Goal: Transaction & Acquisition: Book appointment/travel/reservation

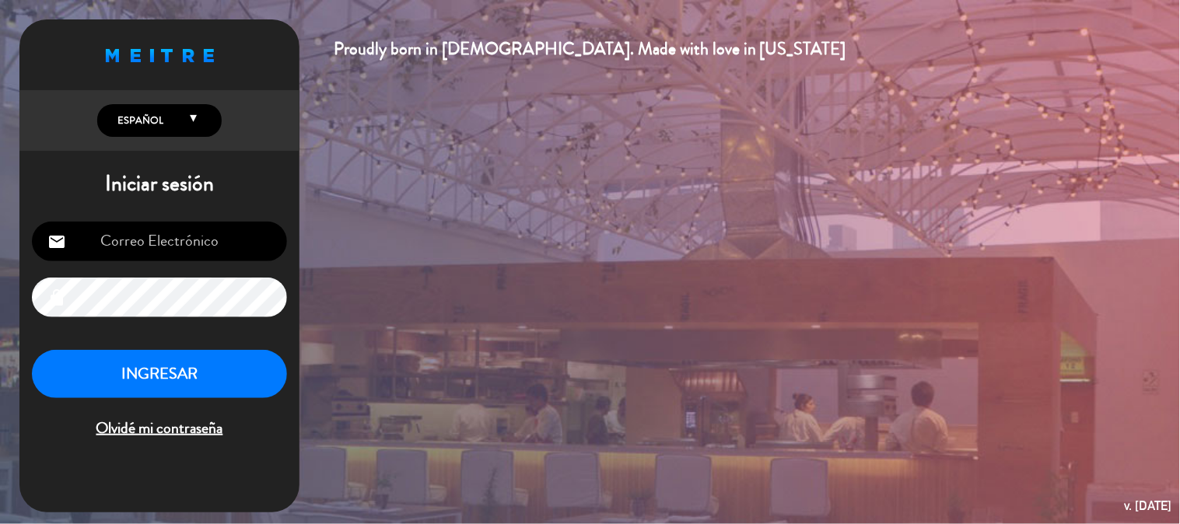
type input "[EMAIL_ADDRESS][PERSON_NAME][DOMAIN_NAME]"
click at [206, 368] on button "INGRESAR" at bounding box center [159, 374] width 255 height 49
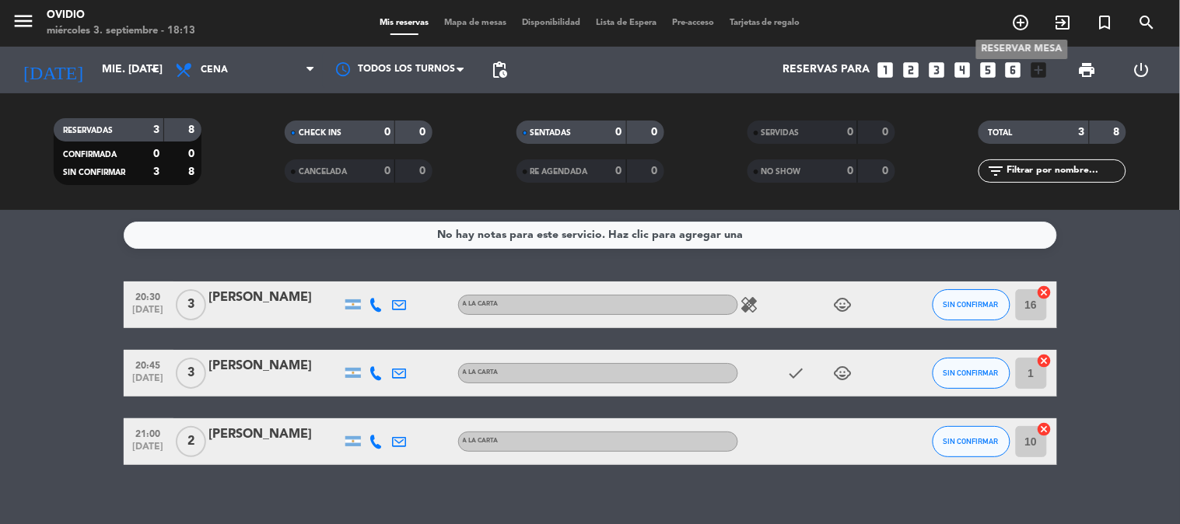
click at [1011, 16] on span "add_circle_outline" at bounding box center [1021, 22] width 42 height 26
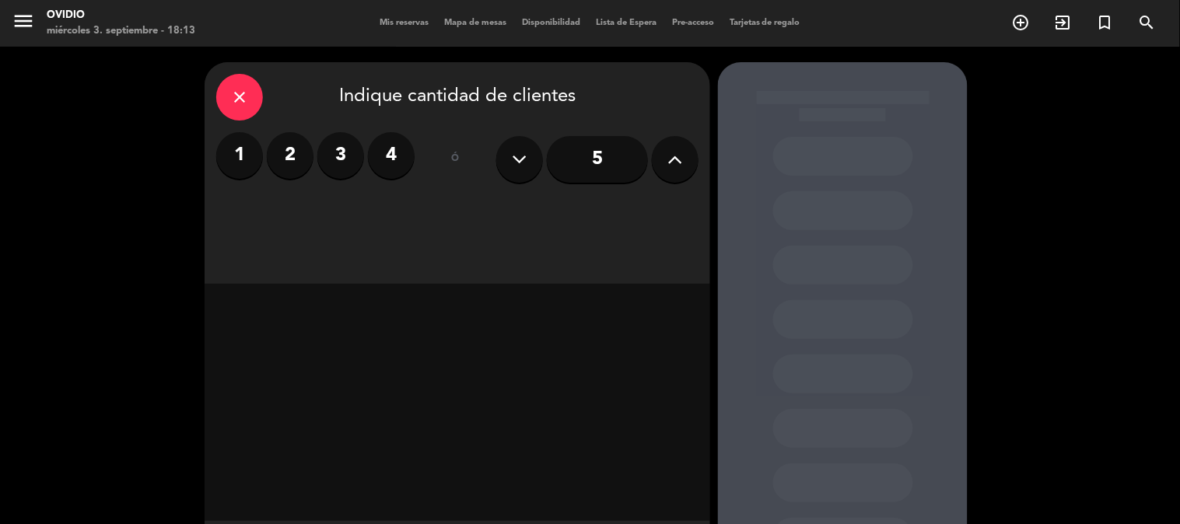
click at [386, 150] on label "4" at bounding box center [391, 155] width 47 height 47
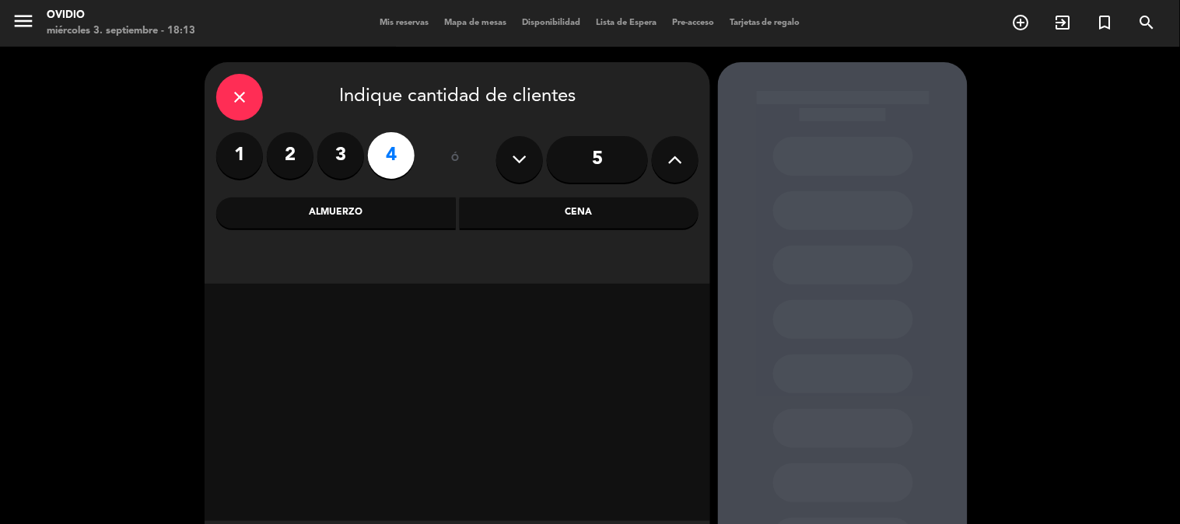
click at [494, 218] on div "Cena" at bounding box center [579, 213] width 239 height 31
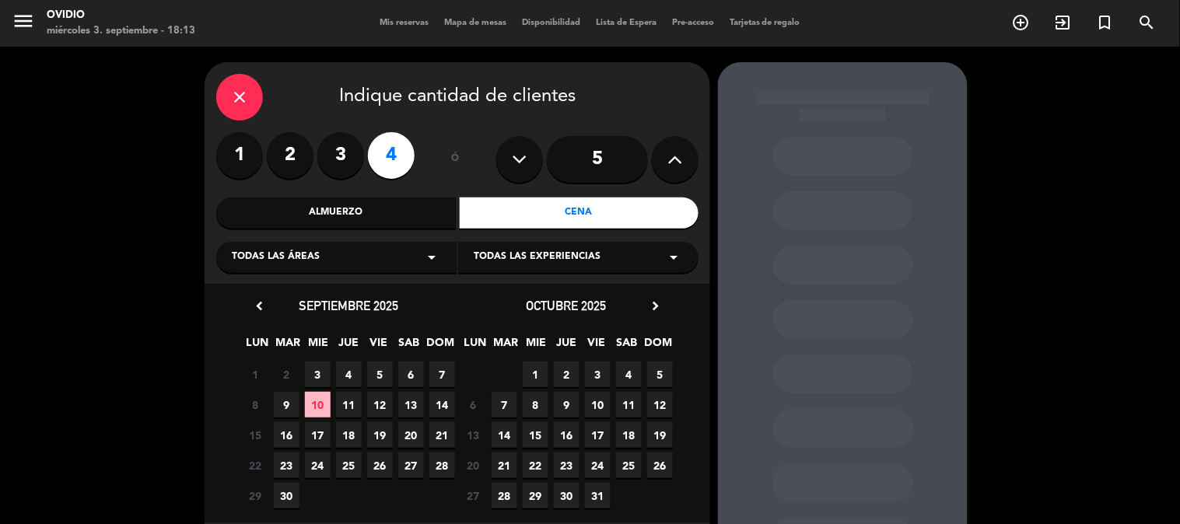
click at [328, 364] on span "3" at bounding box center [318, 375] width 26 height 26
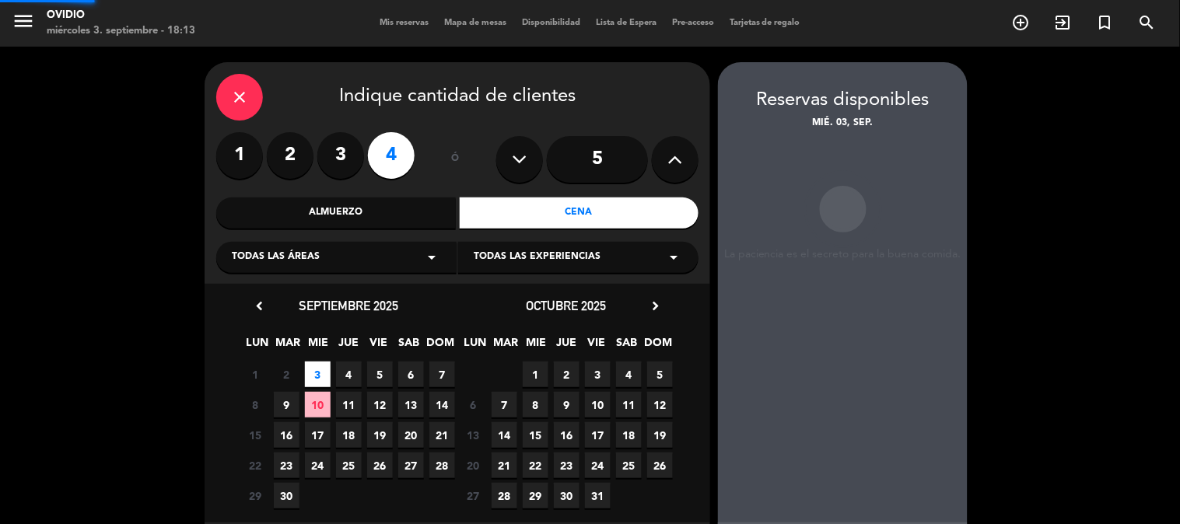
scroll to position [62, 0]
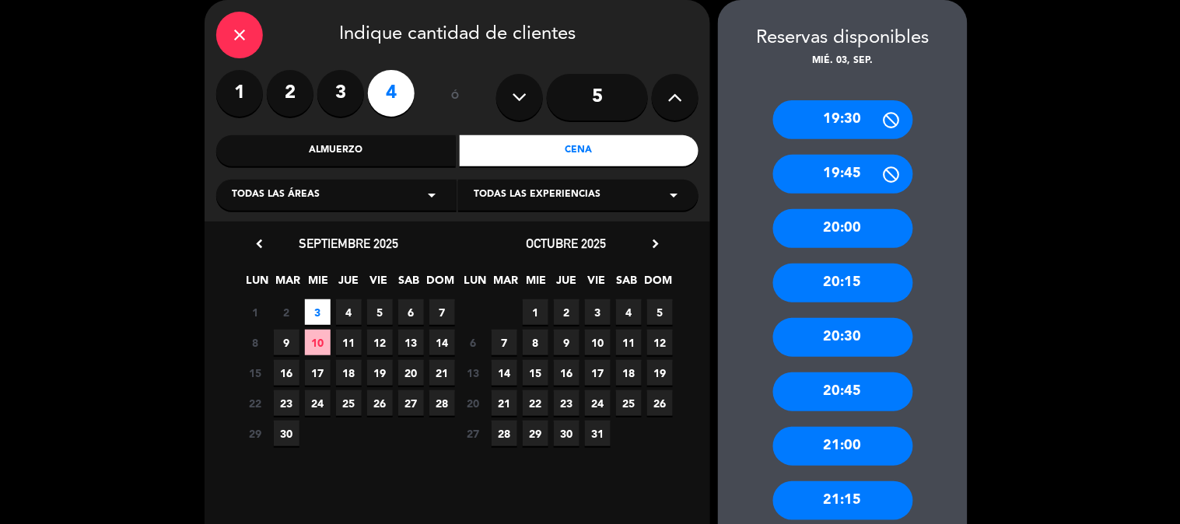
click at [830, 340] on div "20:30" at bounding box center [843, 337] width 140 height 39
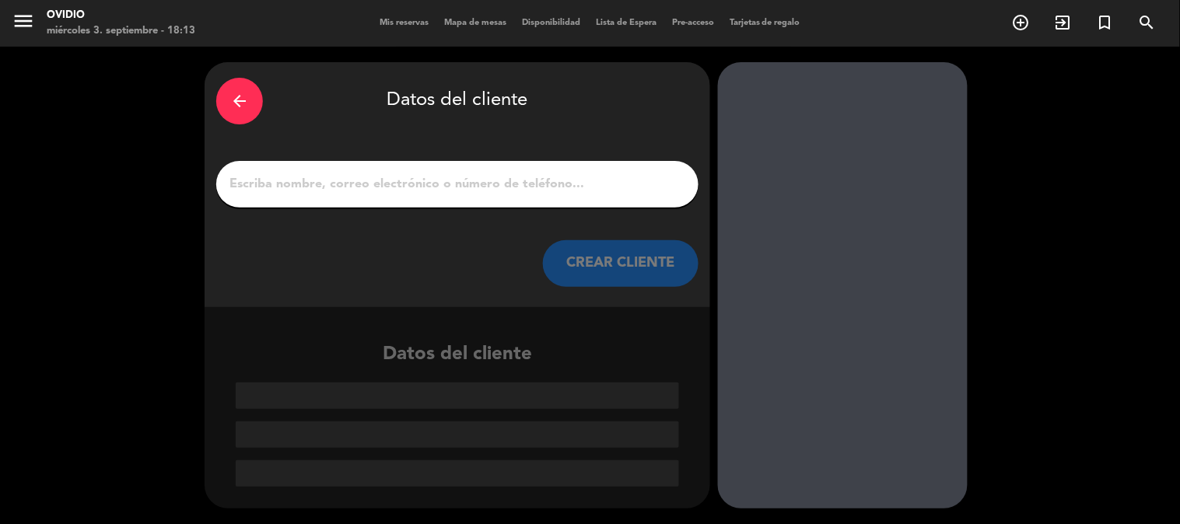
scroll to position [0, 0]
click at [390, 192] on input "1" at bounding box center [457, 184] width 459 height 22
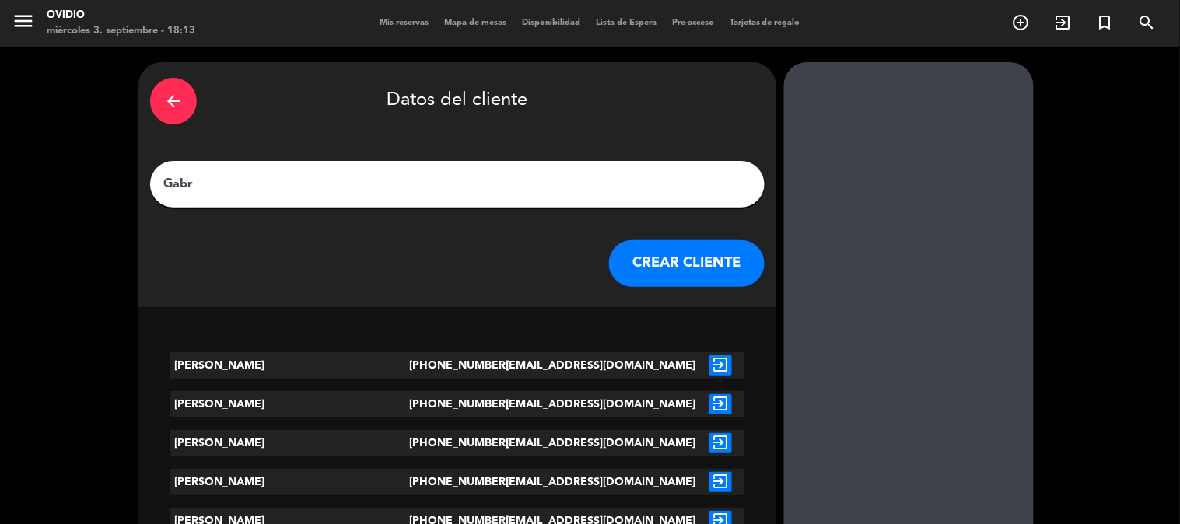
click at [297, 183] on input "Gabr" at bounding box center [457, 184] width 591 height 22
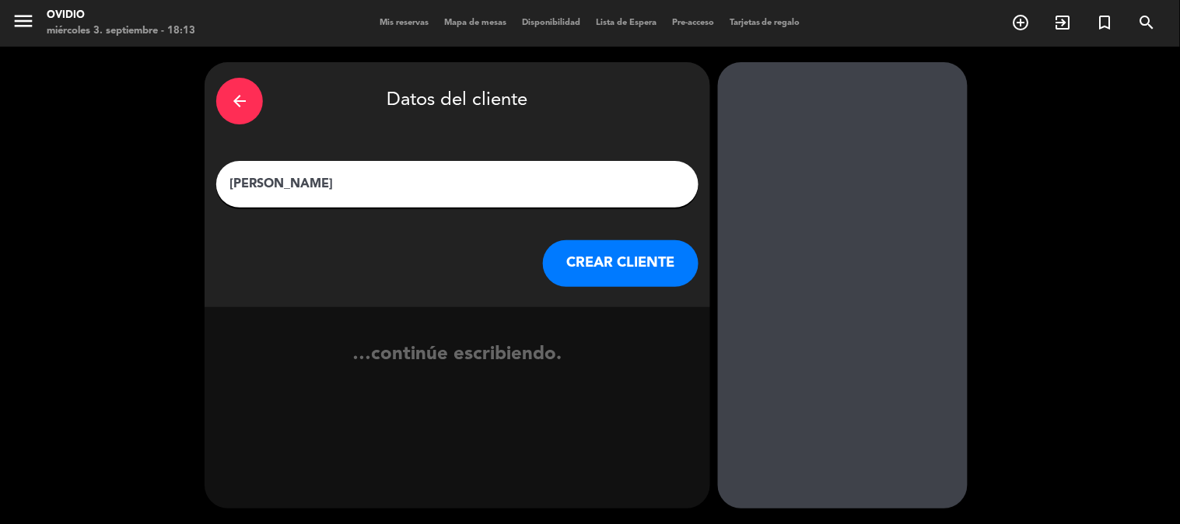
type input "[PERSON_NAME]"
click at [666, 263] on button "CREAR CLIENTE" at bounding box center [621, 263] width 156 height 47
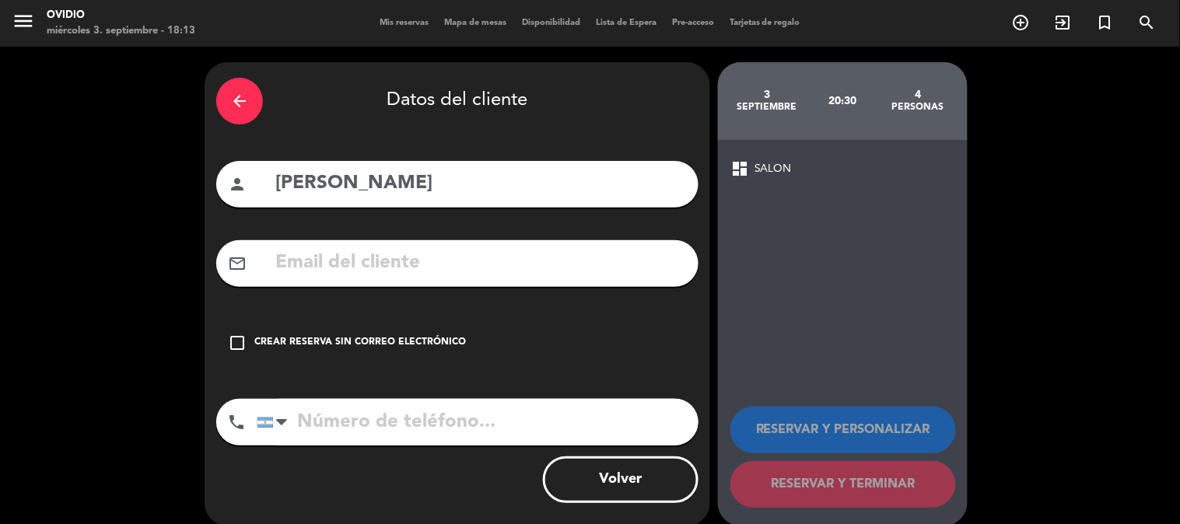
click at [395, 331] on div "check_box_outline_blank Crear reserva sin correo electrónico" at bounding box center [457, 343] width 482 height 47
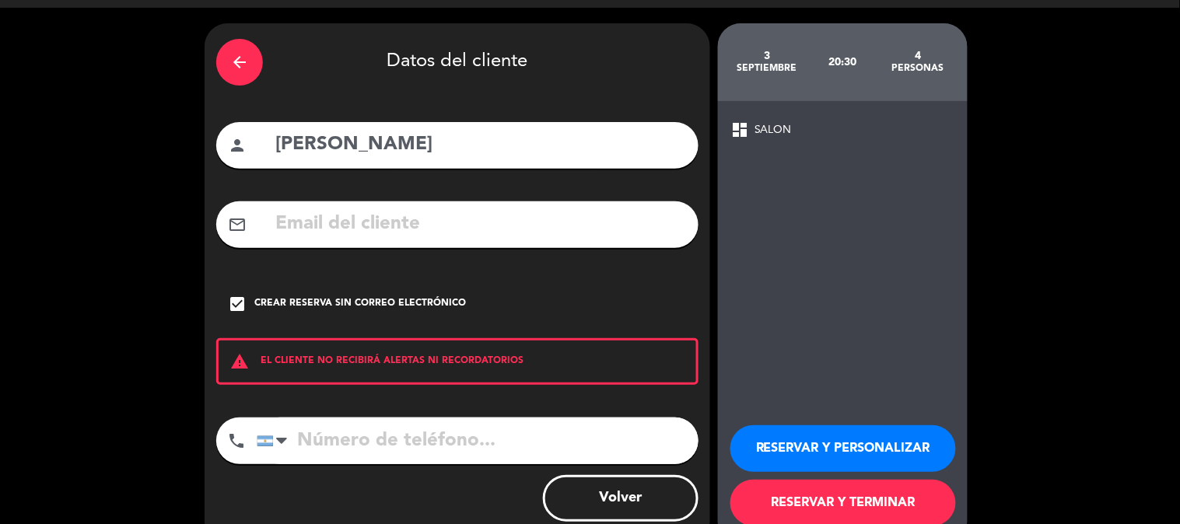
scroll to position [75, 0]
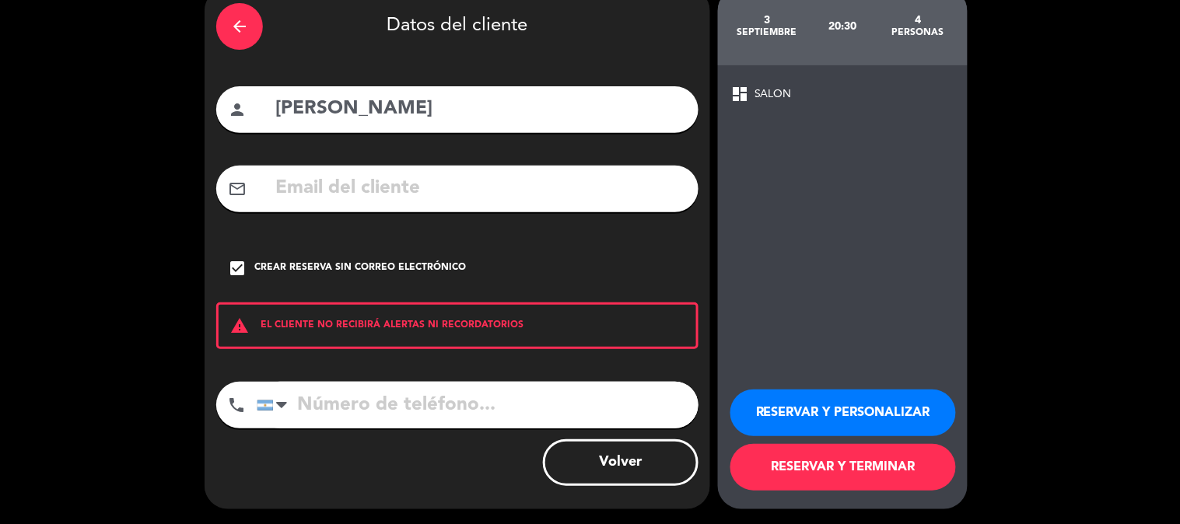
click at [802, 473] on button "RESERVAR Y TERMINAR" at bounding box center [842, 467] width 225 height 47
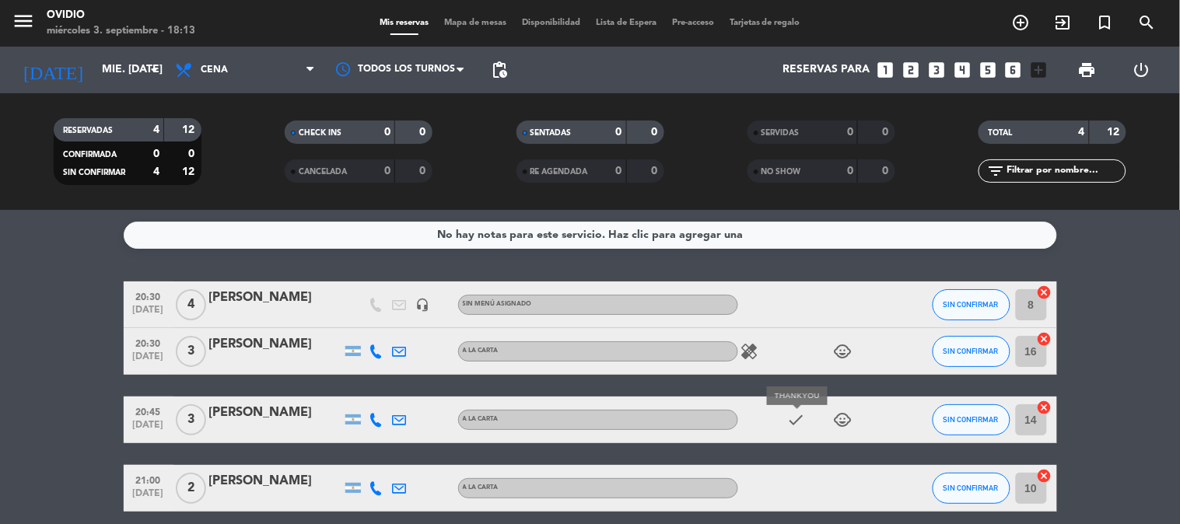
click at [792, 420] on icon "check" at bounding box center [796, 420] width 19 height 19
click at [17, 408] on bookings-row "20:30 [DATE] 4 [PERSON_NAME] headset_mic Sin menú asignado SIN CONFIRMAR 8 canc…" at bounding box center [590, 396] width 1180 height 230
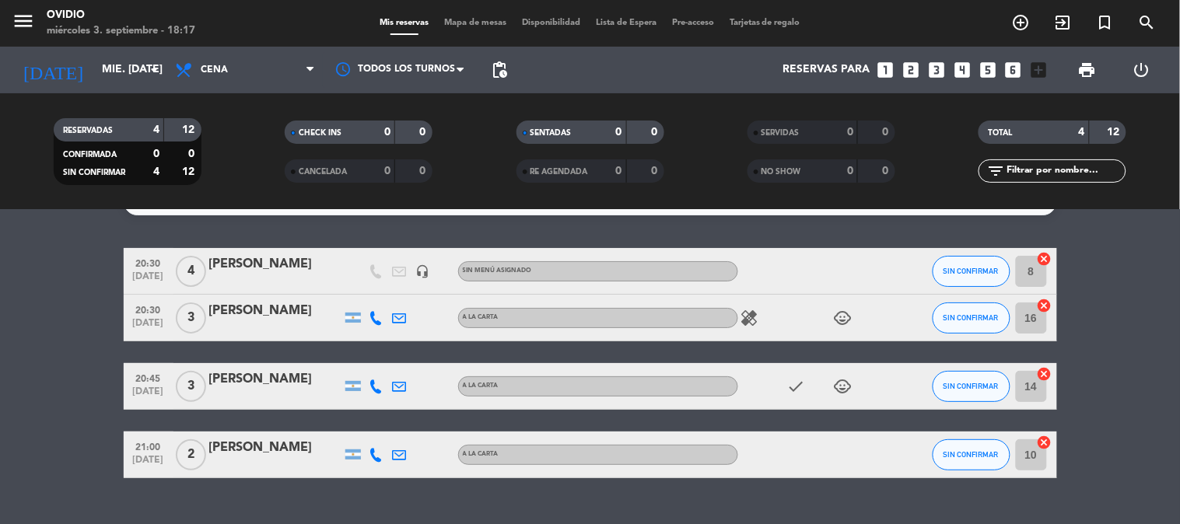
scroll to position [65, 0]
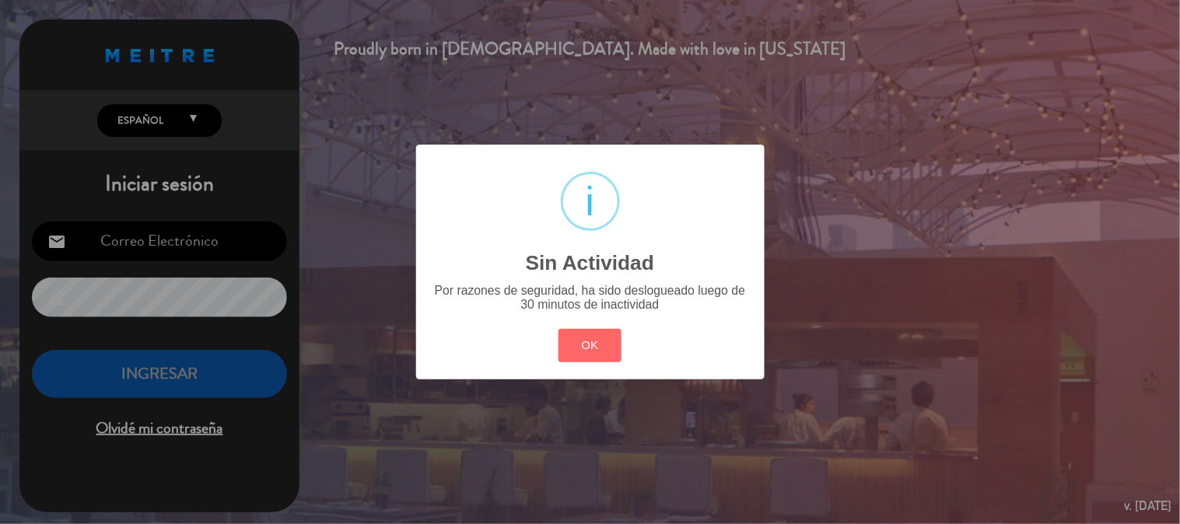
type input "[EMAIL_ADDRESS][PERSON_NAME][DOMAIN_NAME]"
